Goal: Task Accomplishment & Management: Use online tool/utility

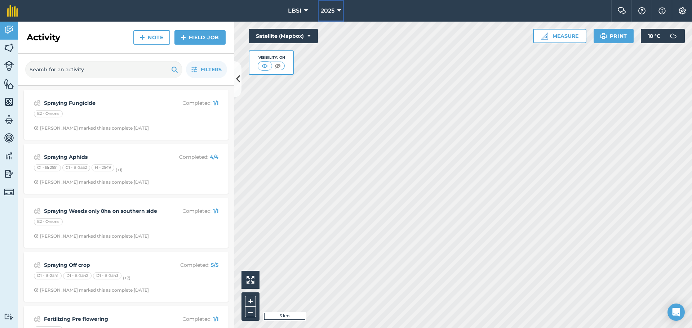
click at [339, 10] on icon at bounding box center [339, 10] width 4 height 9
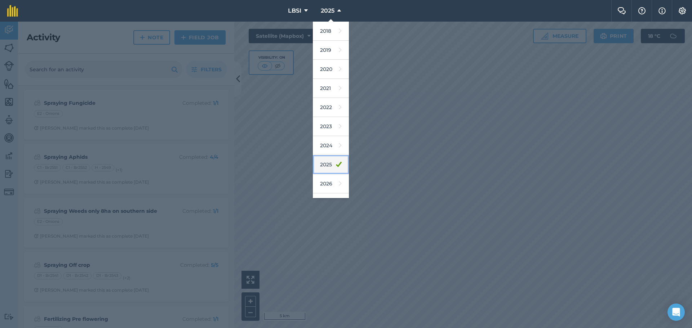
click at [319, 165] on link "2025" at bounding box center [331, 164] width 36 height 19
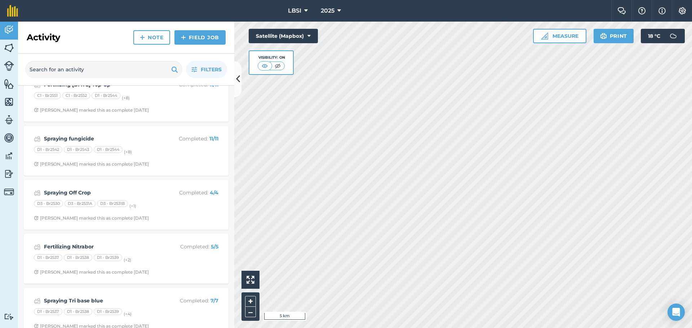
scroll to position [829, 0]
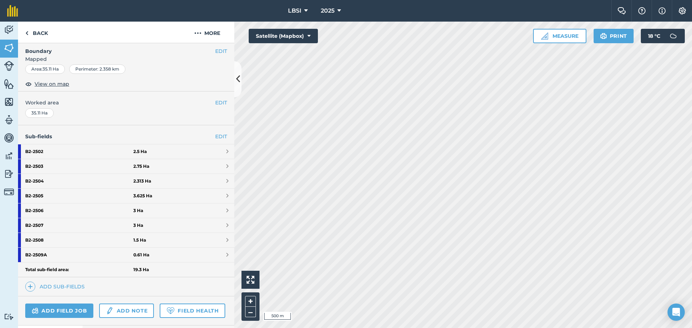
scroll to position [36, 0]
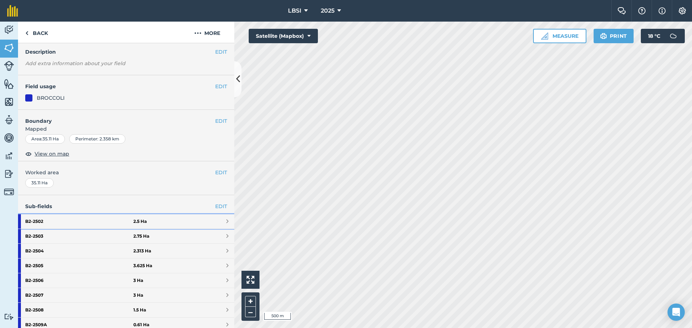
click at [57, 222] on strong "B2 - 2502" at bounding box center [79, 221] width 108 height 14
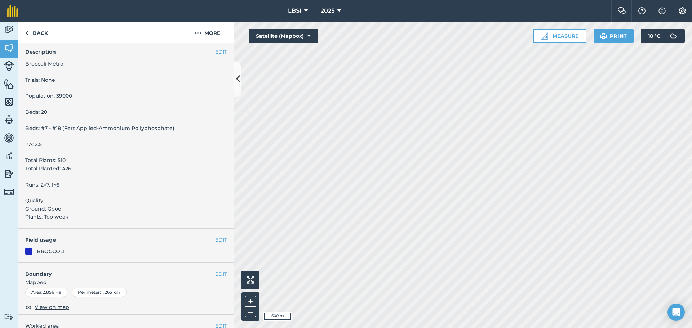
scroll to position [158, 0]
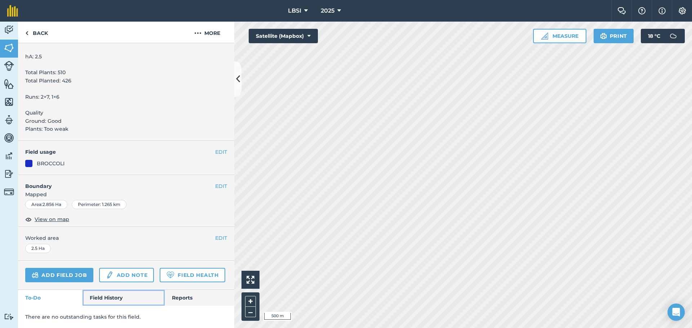
click at [99, 296] on link "Field History" at bounding box center [124, 298] width 82 height 16
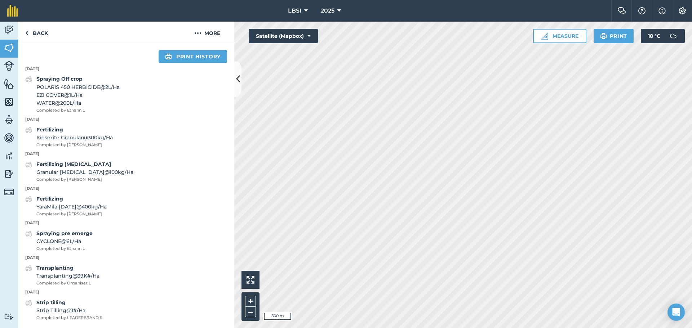
scroll to position [421, 0]
click at [342, 9] on button "2025" at bounding box center [331, 11] width 26 height 22
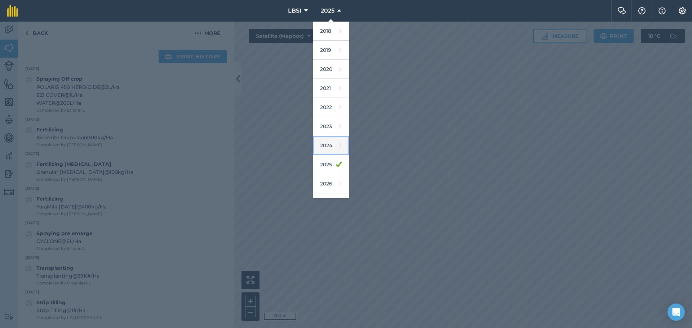
click at [325, 149] on link "2024" at bounding box center [331, 145] width 36 height 19
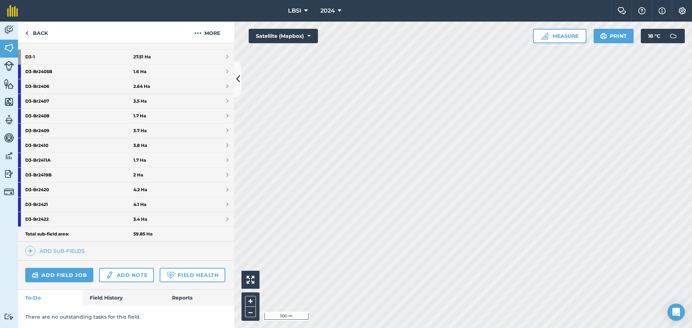
scroll to position [184, 0]
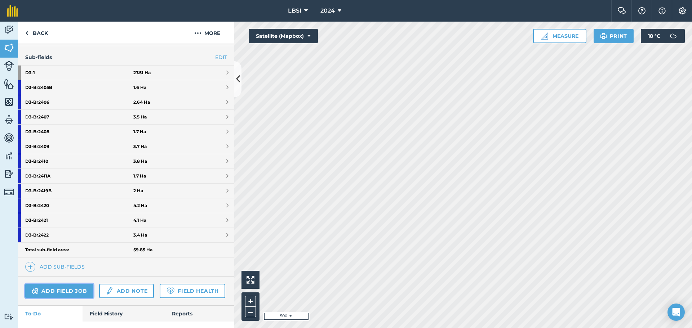
click at [62, 292] on link "Add field job" at bounding box center [59, 291] width 68 height 14
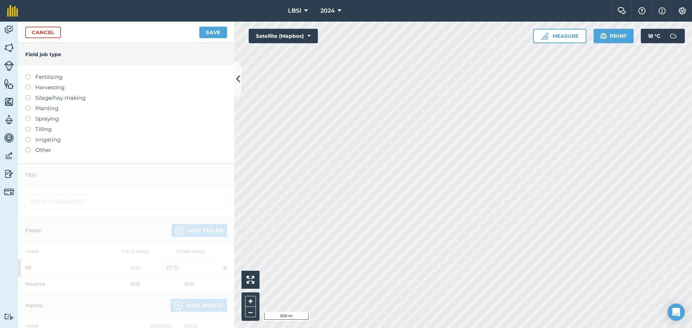
click at [27, 74] on label at bounding box center [30, 74] width 10 height 0
type input "Fertilizing"
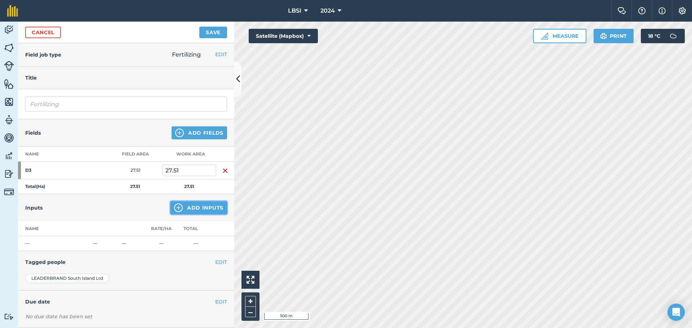
click at [176, 209] on img at bounding box center [178, 208] width 9 height 9
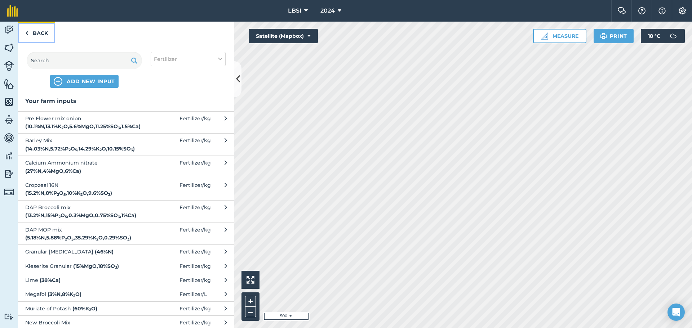
click at [26, 34] on img at bounding box center [26, 33] width 3 height 9
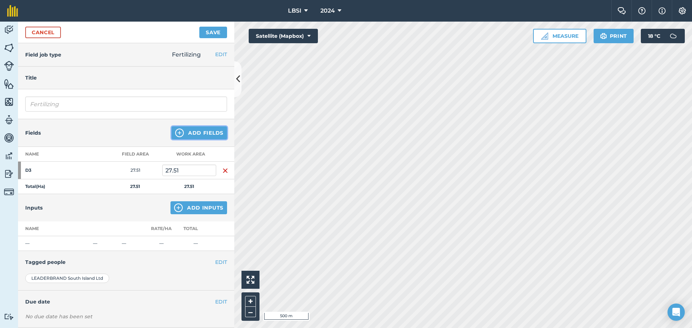
click at [177, 130] on img at bounding box center [179, 133] width 9 height 9
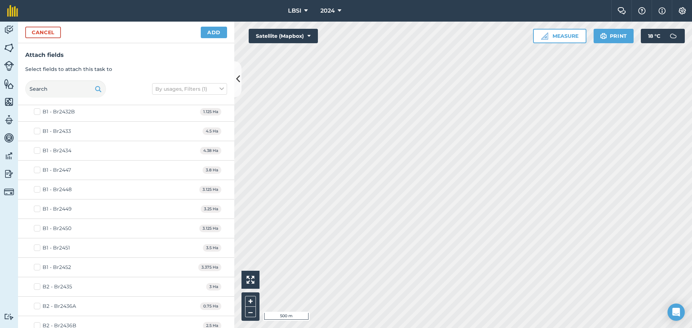
scroll to position [469, 0]
click at [39, 230] on label "B1 - Br2452" at bounding box center [52, 232] width 37 height 8
click at [39, 230] on input "B1 - Br2452" at bounding box center [36, 230] width 5 height 5
checkbox input "true"
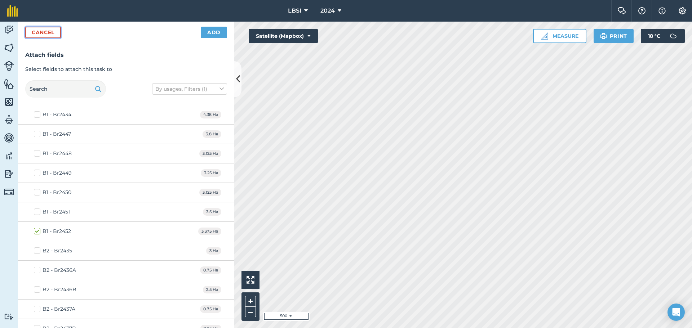
click at [47, 34] on button "Cancel" at bounding box center [43, 33] width 36 height 12
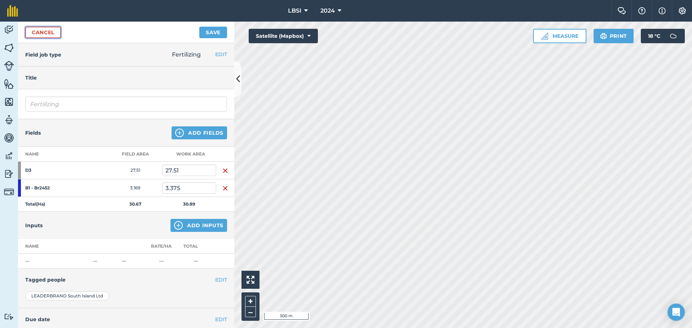
click at [49, 31] on link "Cancel" at bounding box center [43, 33] width 36 height 12
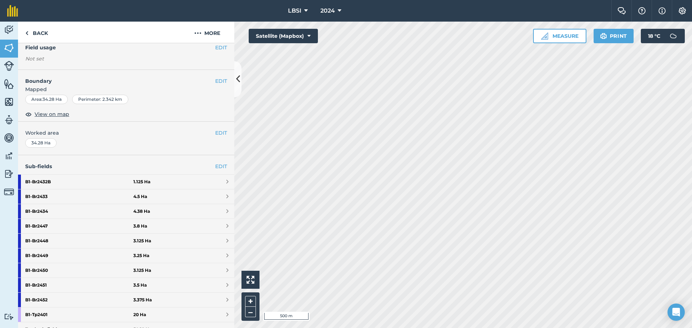
scroll to position [72, 0]
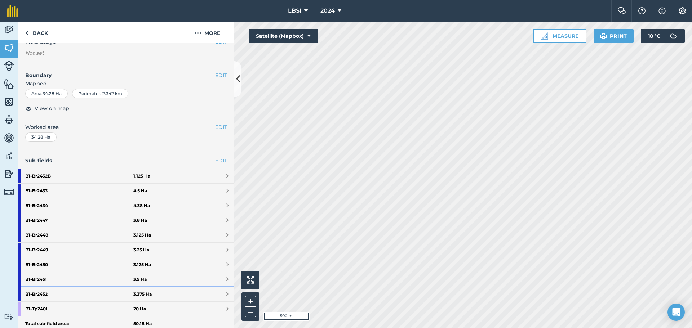
click at [69, 294] on strong "B1 - Br2452" at bounding box center [79, 294] width 108 height 14
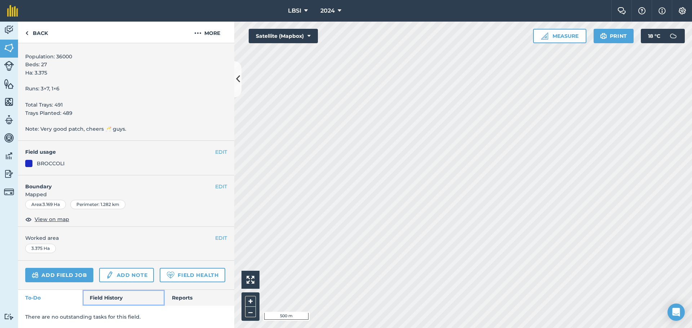
click at [102, 300] on link "Field History" at bounding box center [124, 298] width 82 height 16
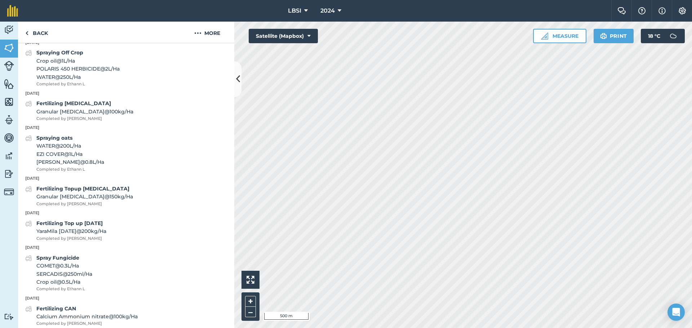
scroll to position [394, 0]
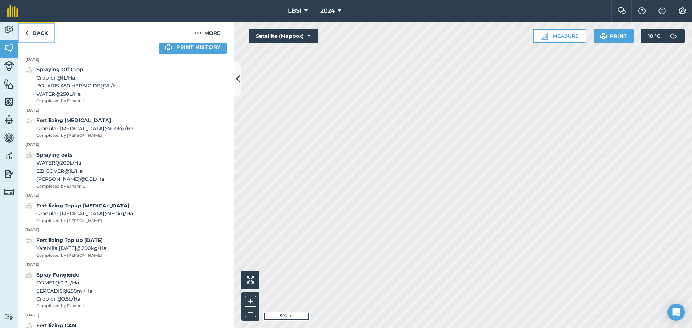
click at [27, 34] on img at bounding box center [26, 33] width 3 height 9
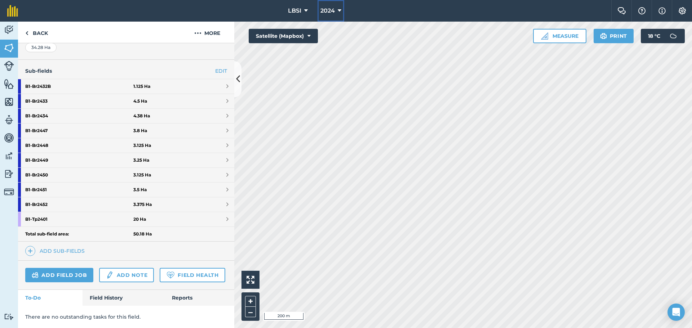
click at [338, 9] on icon at bounding box center [340, 10] width 4 height 9
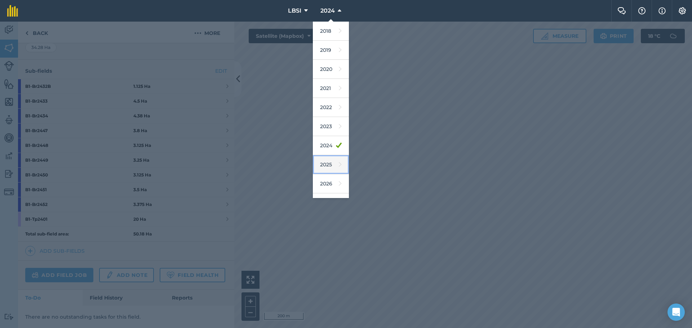
click at [323, 165] on link "2025" at bounding box center [331, 164] width 36 height 19
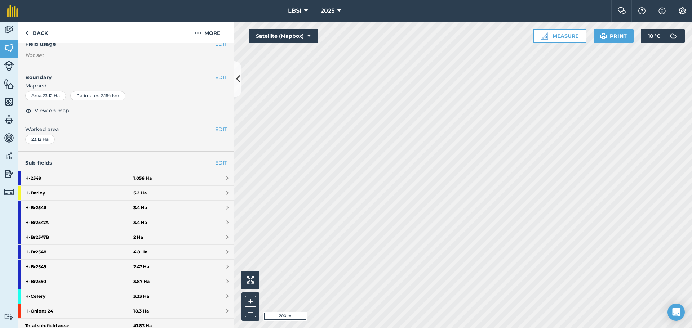
scroll to position [191, 0]
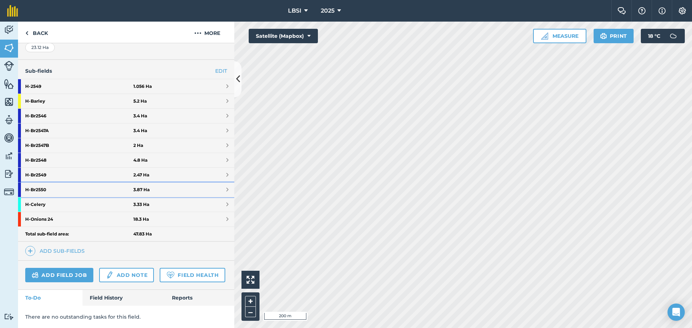
click at [63, 183] on strong "H - Br2550" at bounding box center [79, 190] width 108 height 14
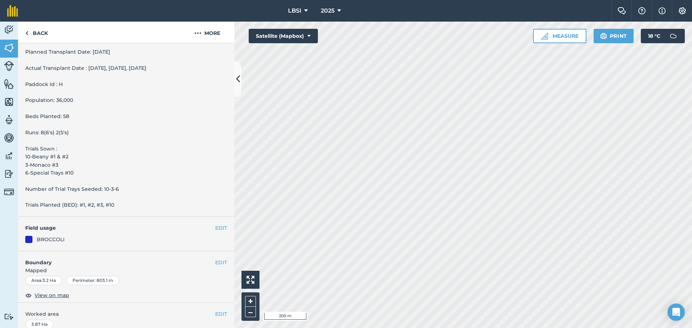
scroll to position [287, 0]
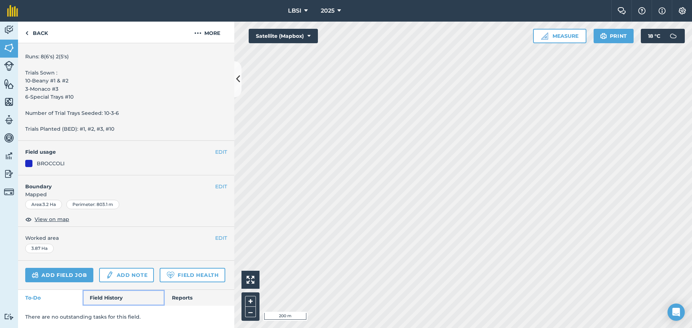
drag, startPoint x: 101, startPoint y: 297, endPoint x: 103, endPoint y: 284, distance: 12.4
click at [101, 296] on link "Field History" at bounding box center [124, 298] width 82 height 16
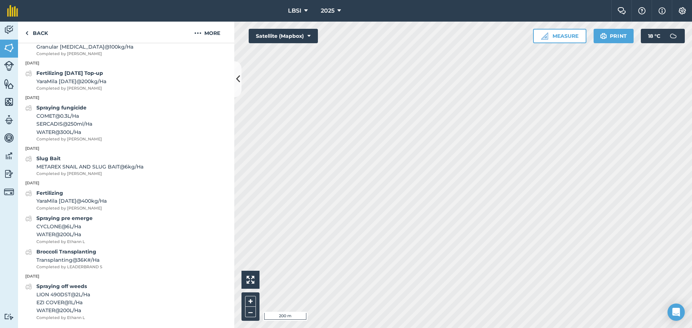
scroll to position [753, 0]
